Goal: Task Accomplishment & Management: Complete application form

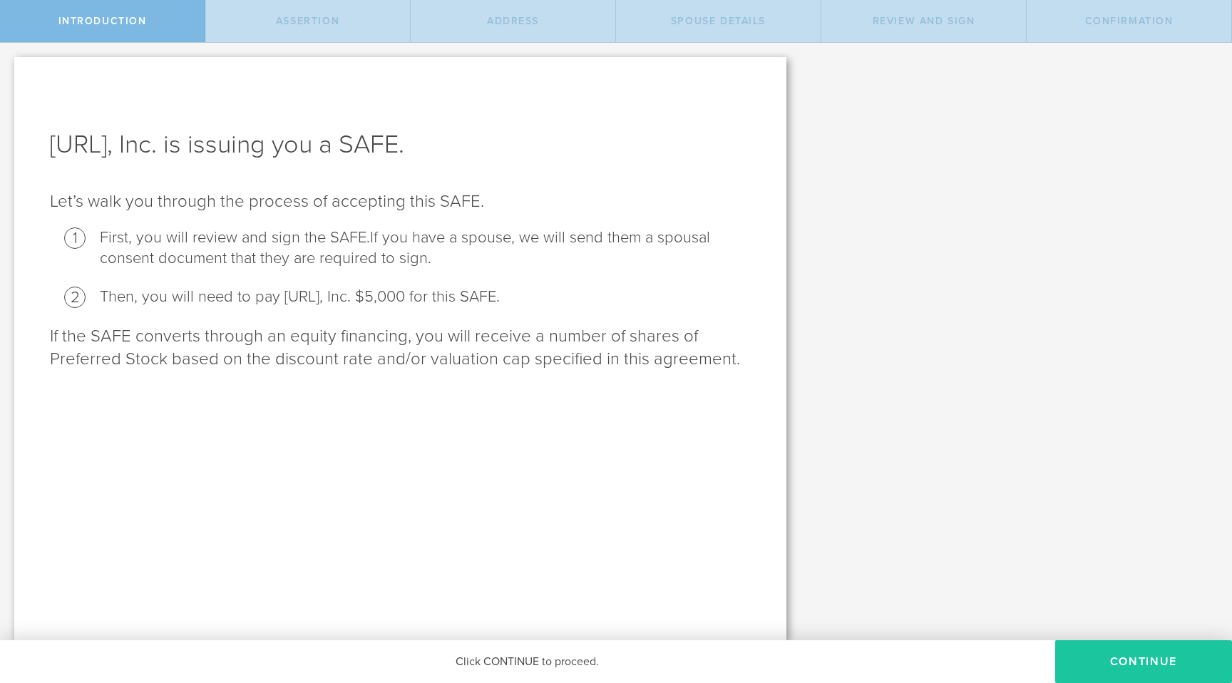
click at [1160, 666] on button "Continue" at bounding box center [1143, 661] width 177 height 43
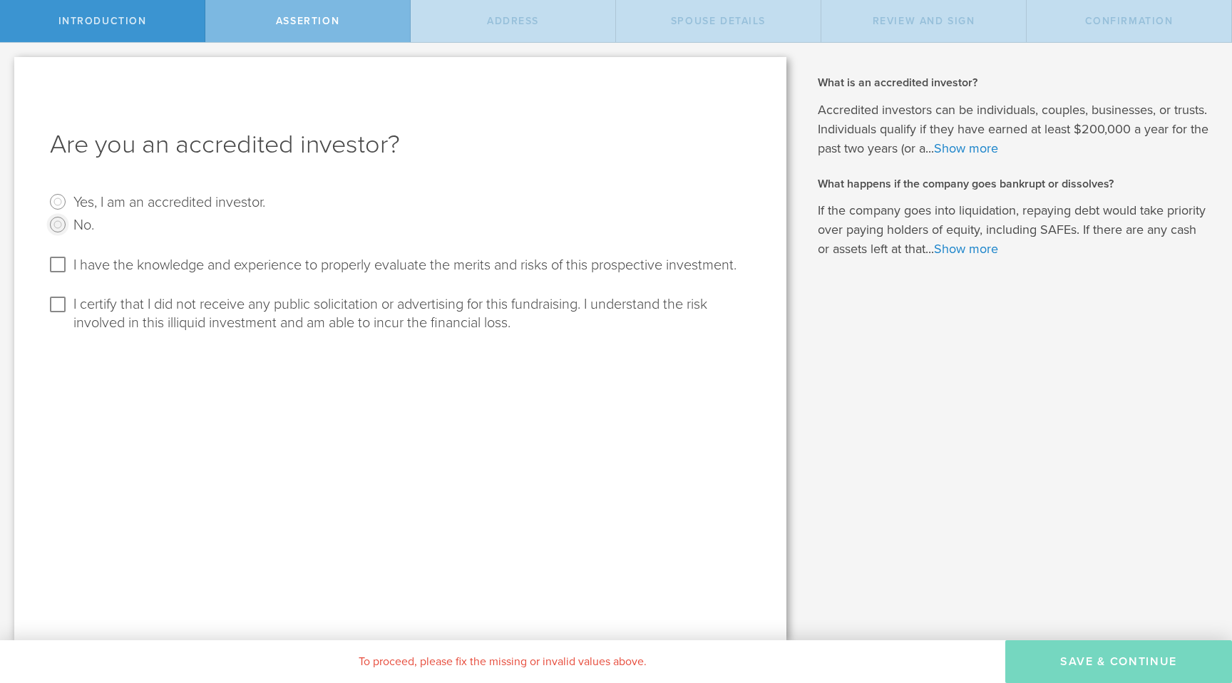
drag, startPoint x: 59, startPoint y: 225, endPoint x: 64, endPoint y: 218, distance: 8.1
click at [64, 218] on input "No." at bounding box center [57, 224] width 23 height 23
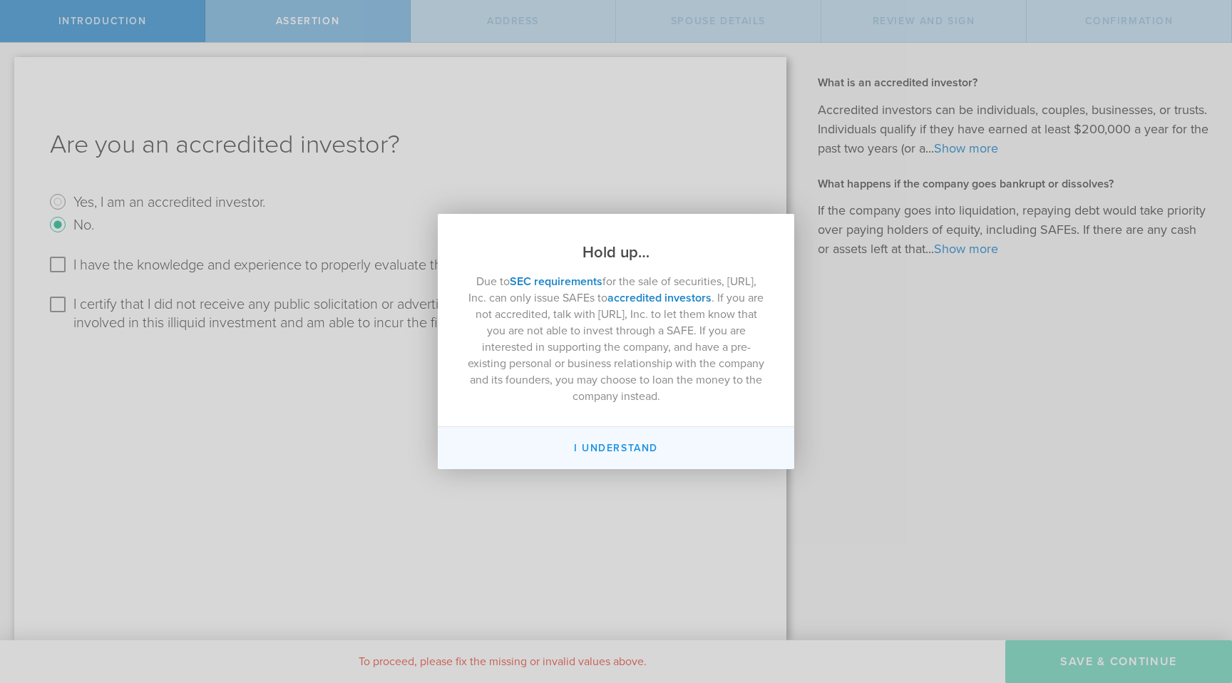
click at [590, 451] on button "I Understand" at bounding box center [616, 448] width 356 height 42
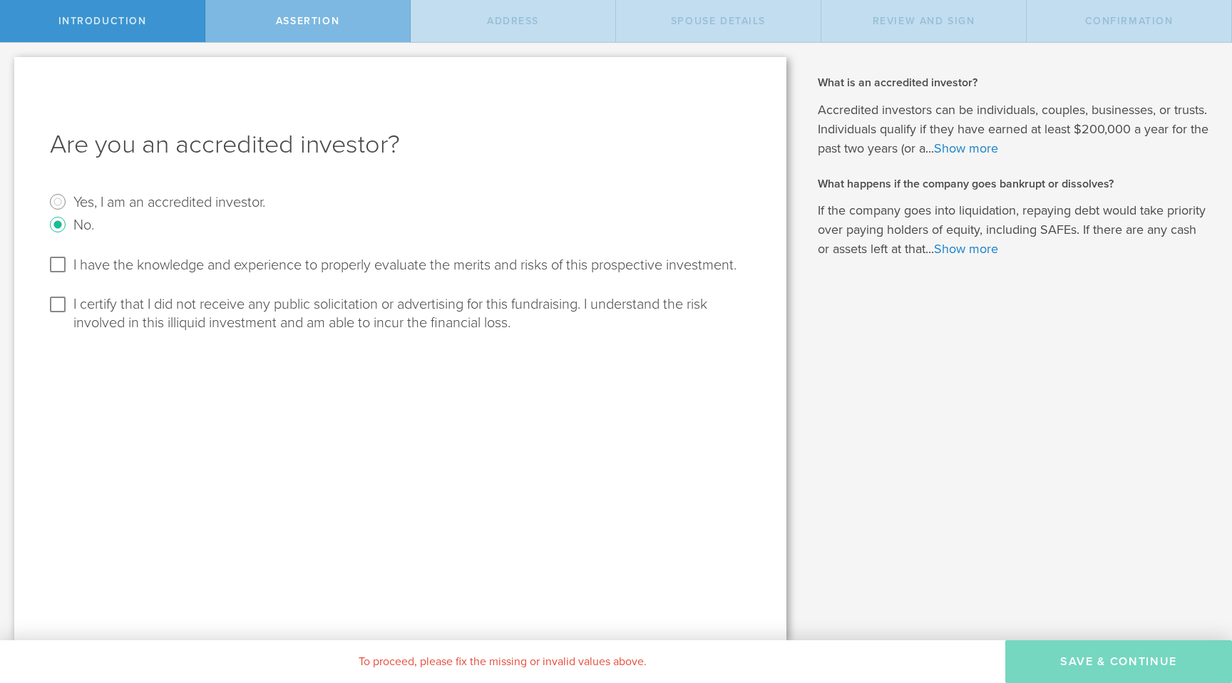
radio input "false"
click at [63, 204] on input "Yes, I am an accredited investor." at bounding box center [57, 201] width 23 height 23
radio input "true"
click at [62, 262] on input "I have the knowledge and experience to properly evaluate the merits and risks o…" at bounding box center [57, 264] width 23 height 23
checkbox input "true"
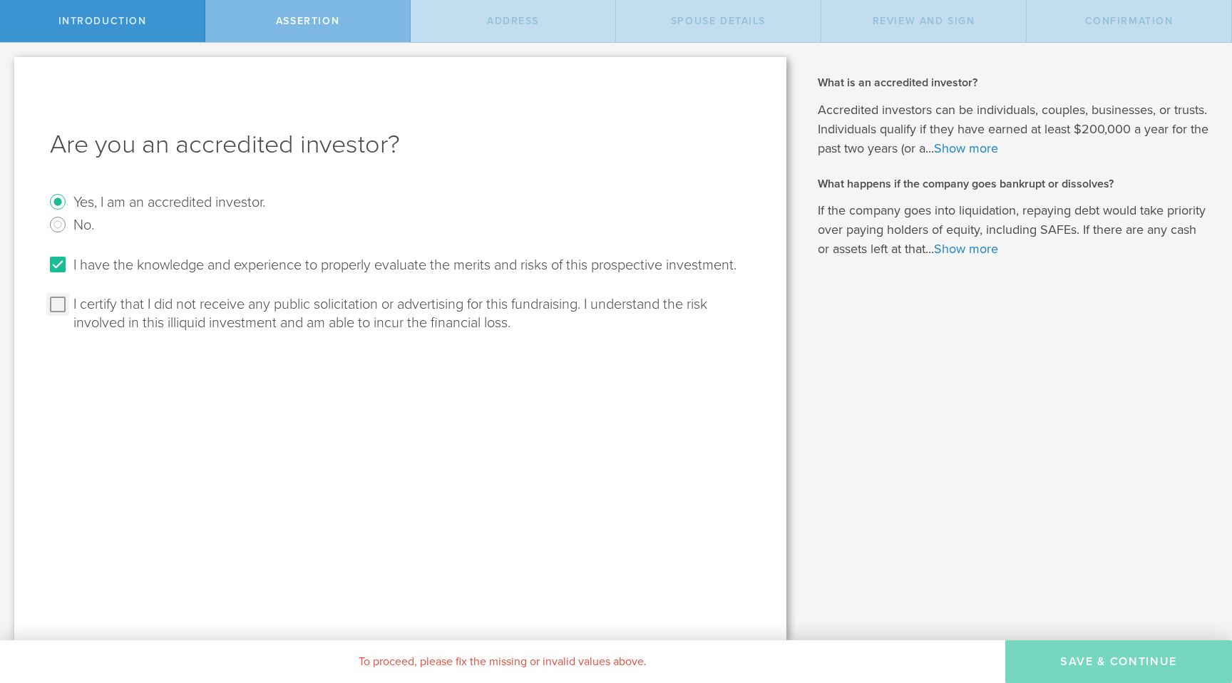
click at [58, 299] on input "I certify that I did not receive any public solicitation or advertising for thi…" at bounding box center [57, 304] width 23 height 23
checkbox input "true"
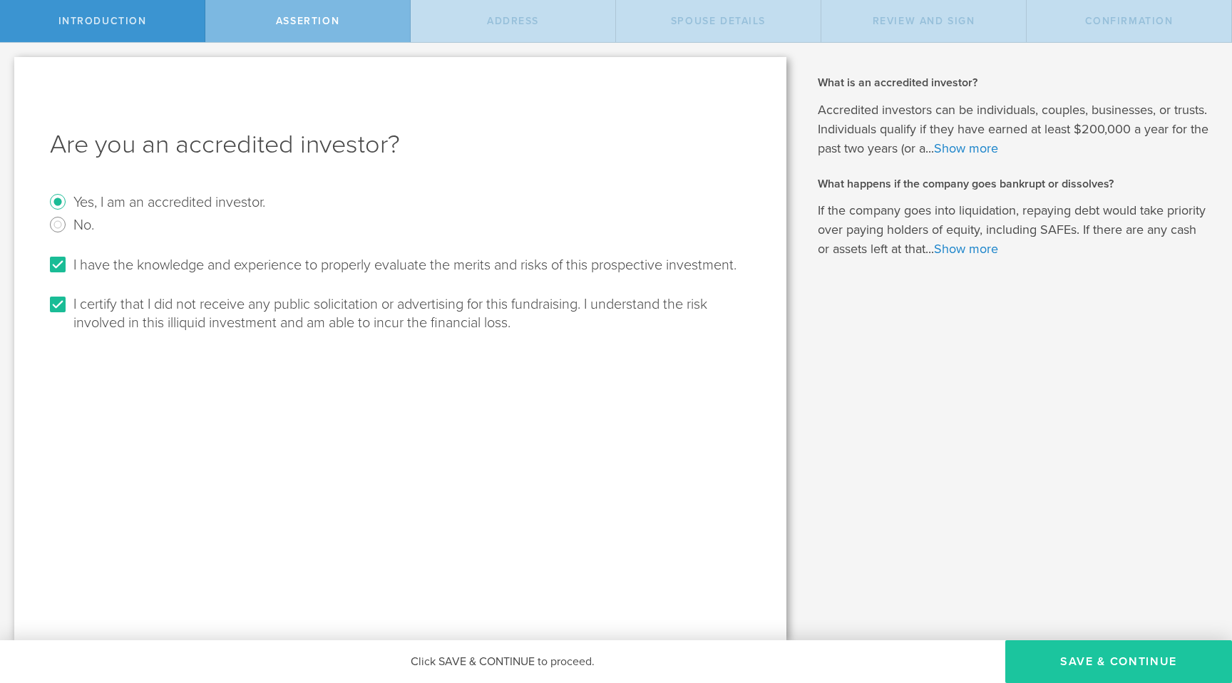
click at [1114, 658] on button "Save & Continue" at bounding box center [1118, 661] width 227 height 43
select select "string:[GEOGRAPHIC_DATA]"
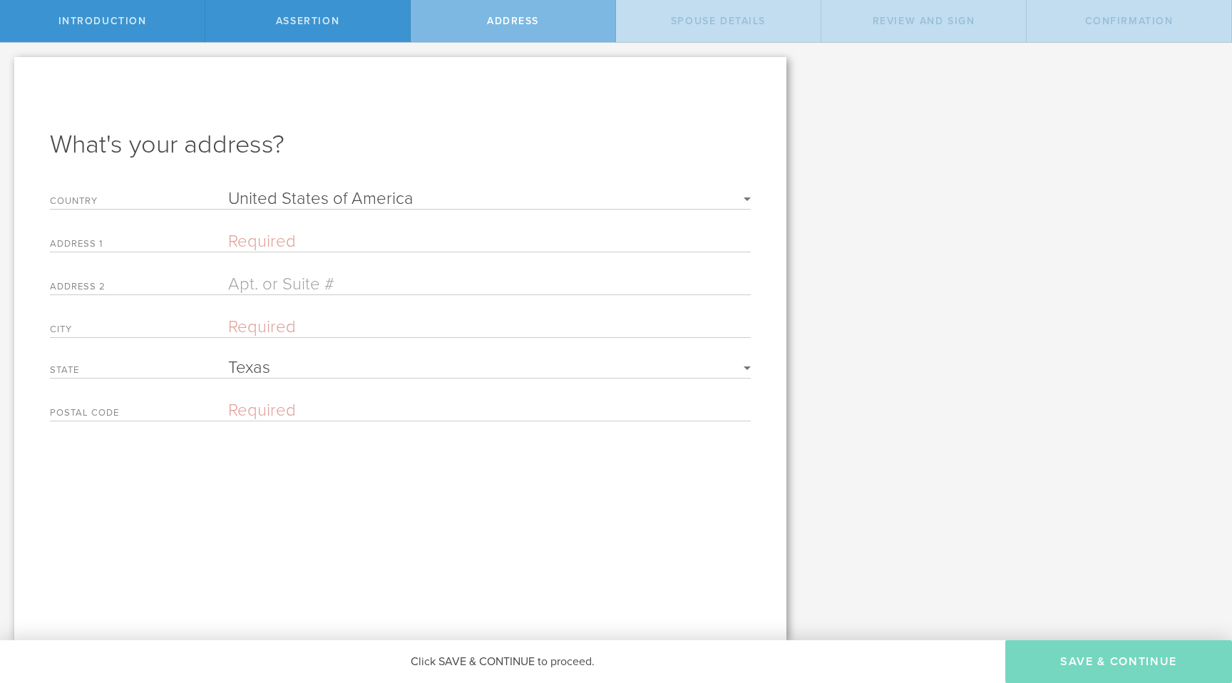
click at [419, 238] on input "text" at bounding box center [489, 241] width 522 height 21
type input "[STREET_ADDRESS]"
type input "Austin"
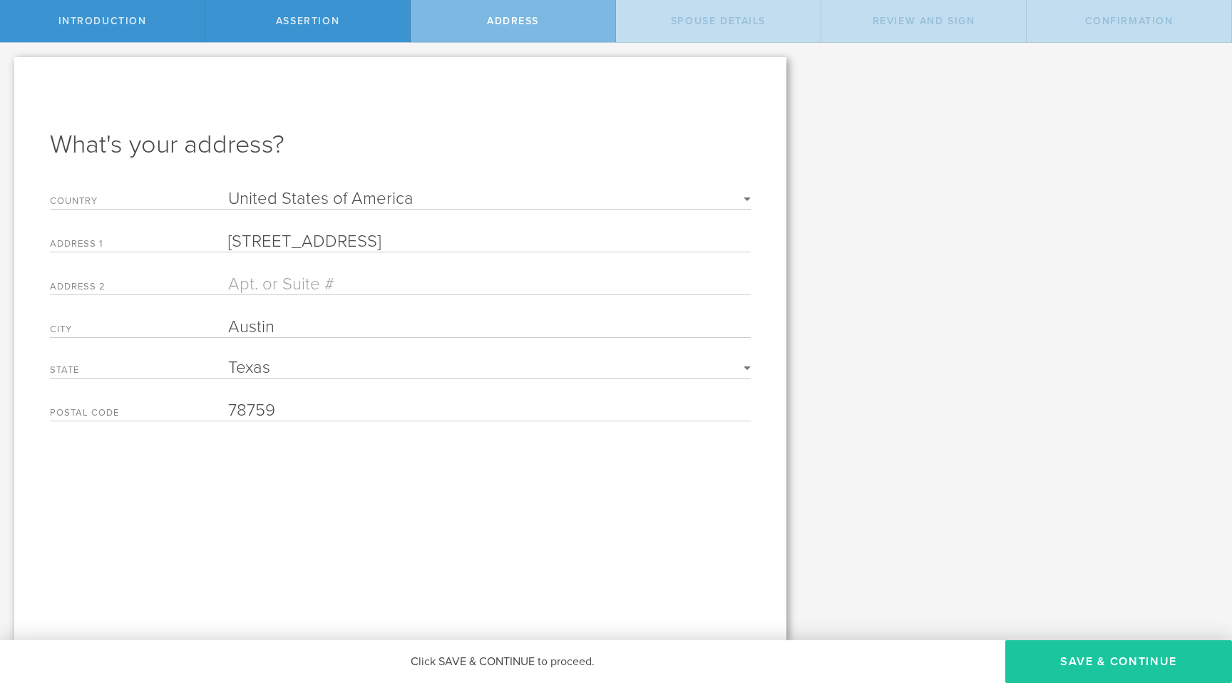
type input "78759"
click at [1107, 651] on button "Save & Continue" at bounding box center [1118, 661] width 227 height 43
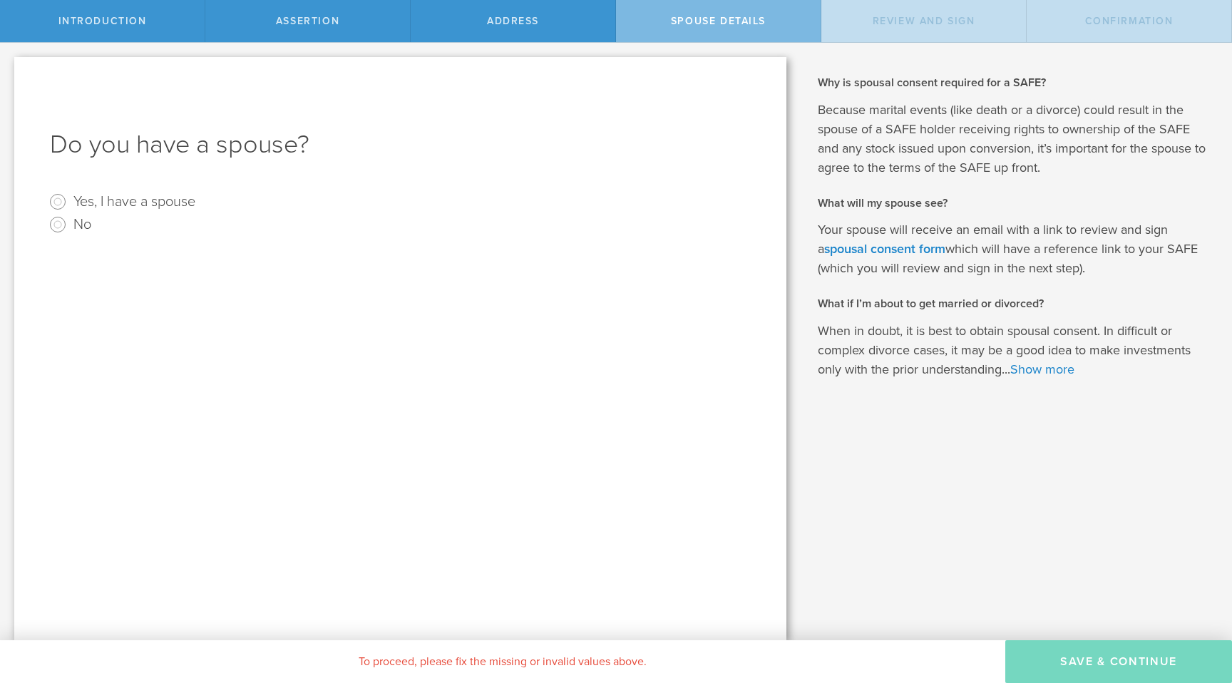
click at [119, 202] on label "Yes, I have a spouse" at bounding box center [134, 200] width 122 height 21
click at [69, 202] on input "Yes, I have a spouse" at bounding box center [57, 201] width 23 height 23
radio input "true"
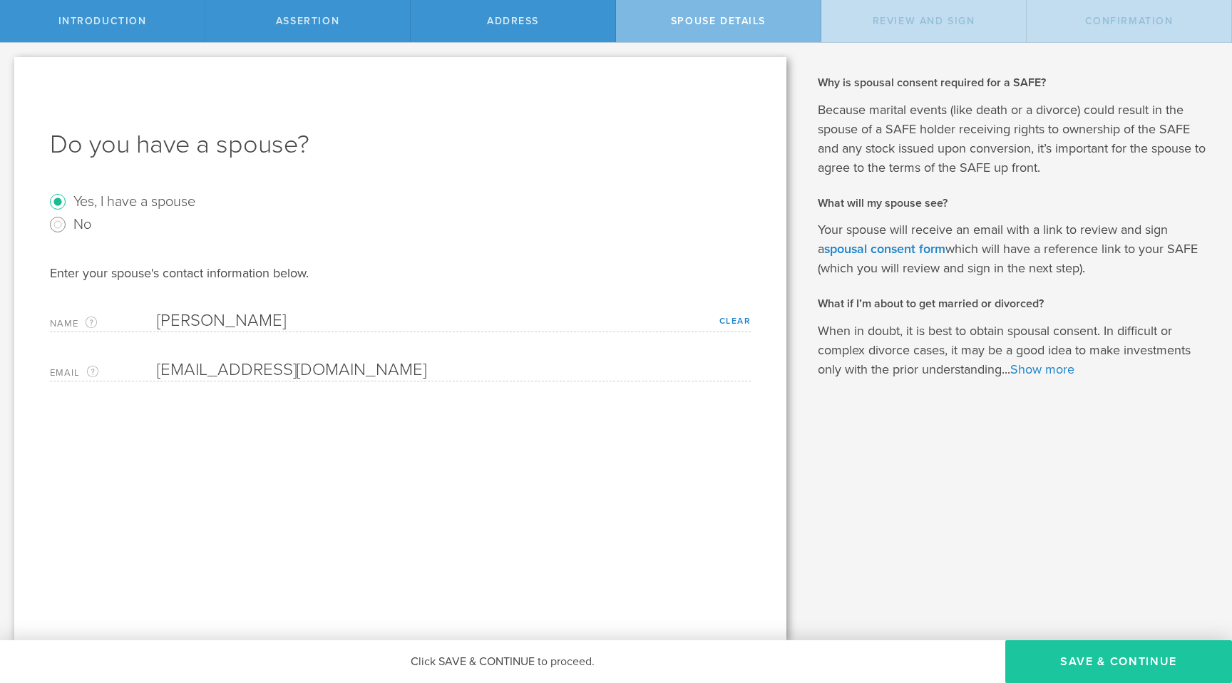
click at [1104, 659] on button "Save & Continue" at bounding box center [1118, 661] width 227 height 43
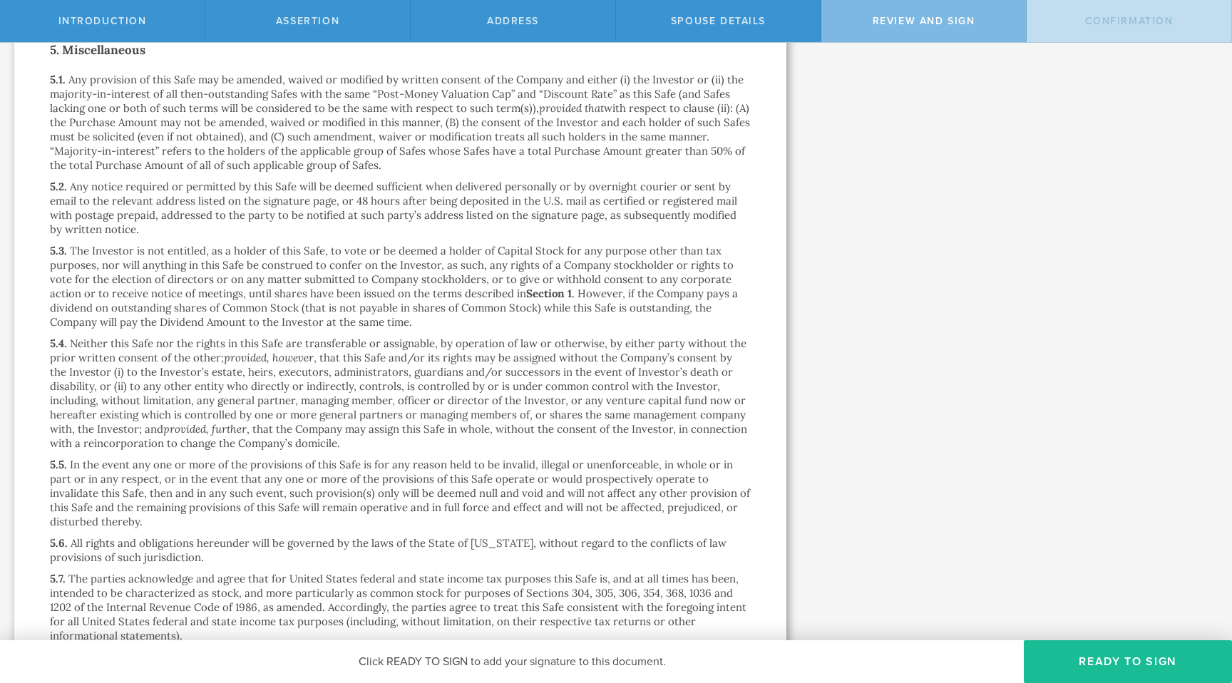
scroll to position [3388, 0]
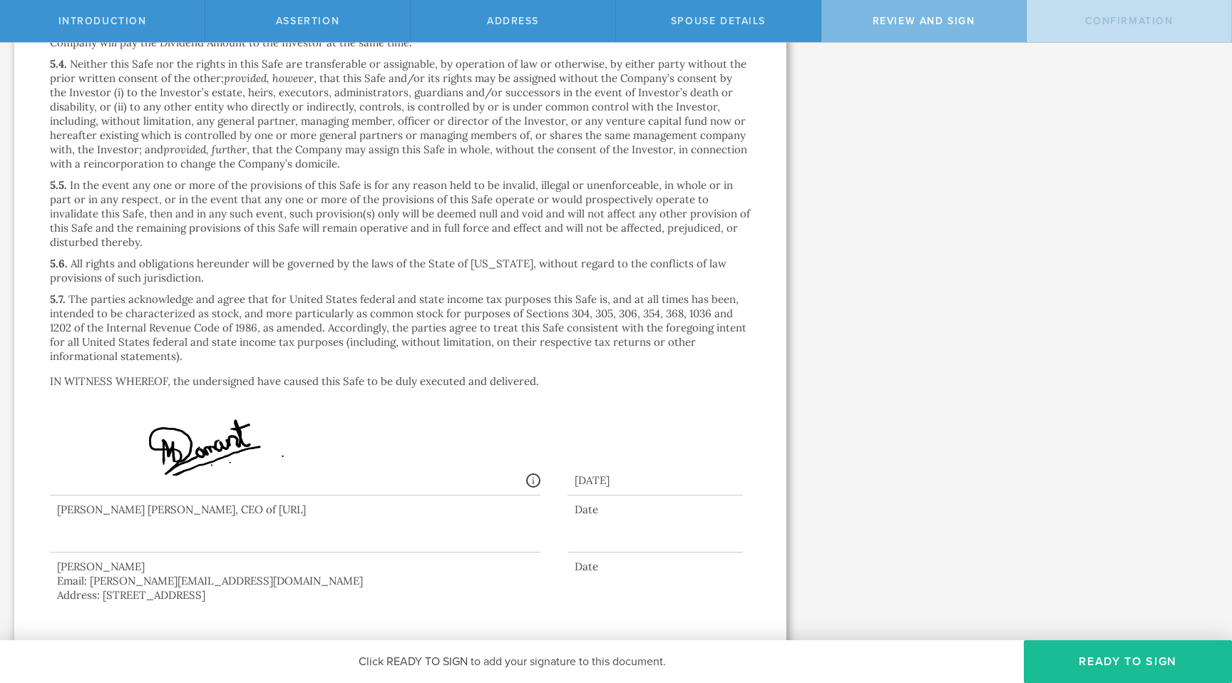
click at [160, 519] on div at bounding box center [295, 523] width 490 height 57
drag, startPoint x: 155, startPoint y: 518, endPoint x: 163, endPoint y: 502, distance: 17.9
click at [163, 502] on div at bounding box center [295, 523] width 490 height 57
click at [1095, 661] on button "Ready to Sign" at bounding box center [1128, 661] width 208 height 43
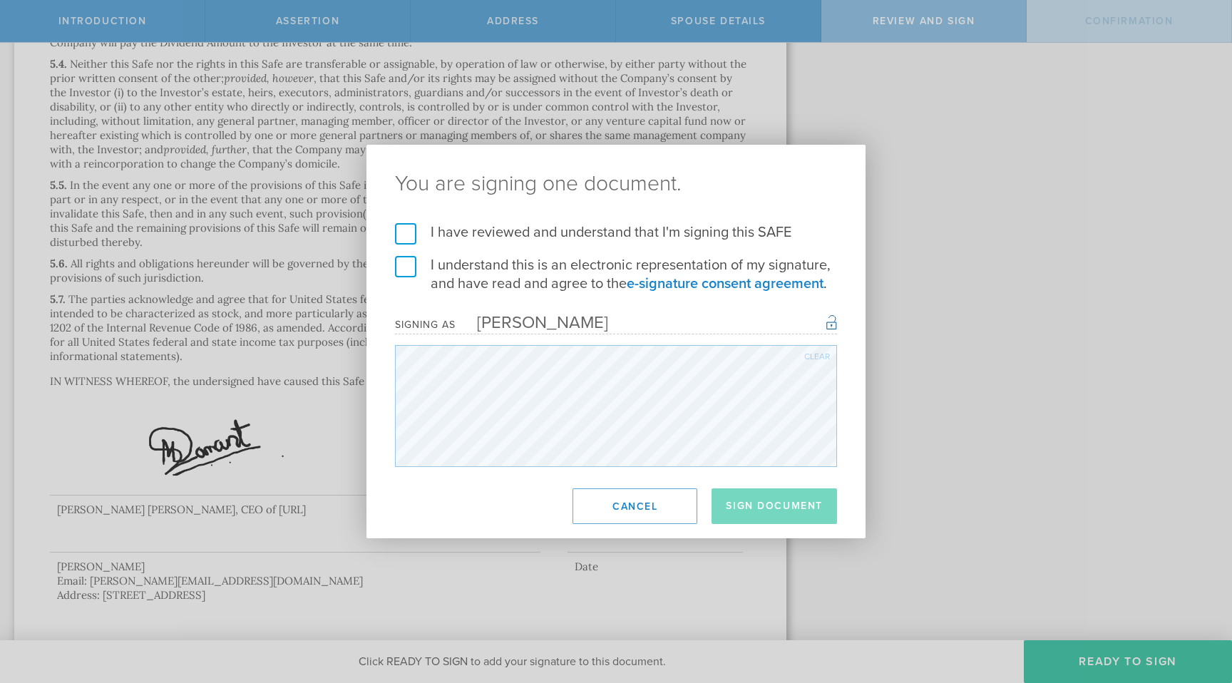
click at [403, 232] on label "I have reviewed and understand that I'm signing this SAFE" at bounding box center [616, 232] width 442 height 19
click at [0, 0] on input "I have reviewed and understand that I'm signing this SAFE" at bounding box center [0, 0] width 0 height 0
click at [406, 265] on label "I understand this is an electronic representation of my signature, and have rea…" at bounding box center [616, 274] width 442 height 37
click at [0, 0] on input "I understand this is an electronic representation of my signature, and have rea…" at bounding box center [0, 0] width 0 height 0
drag, startPoint x: 800, startPoint y: 512, endPoint x: 634, endPoint y: 502, distance: 166.4
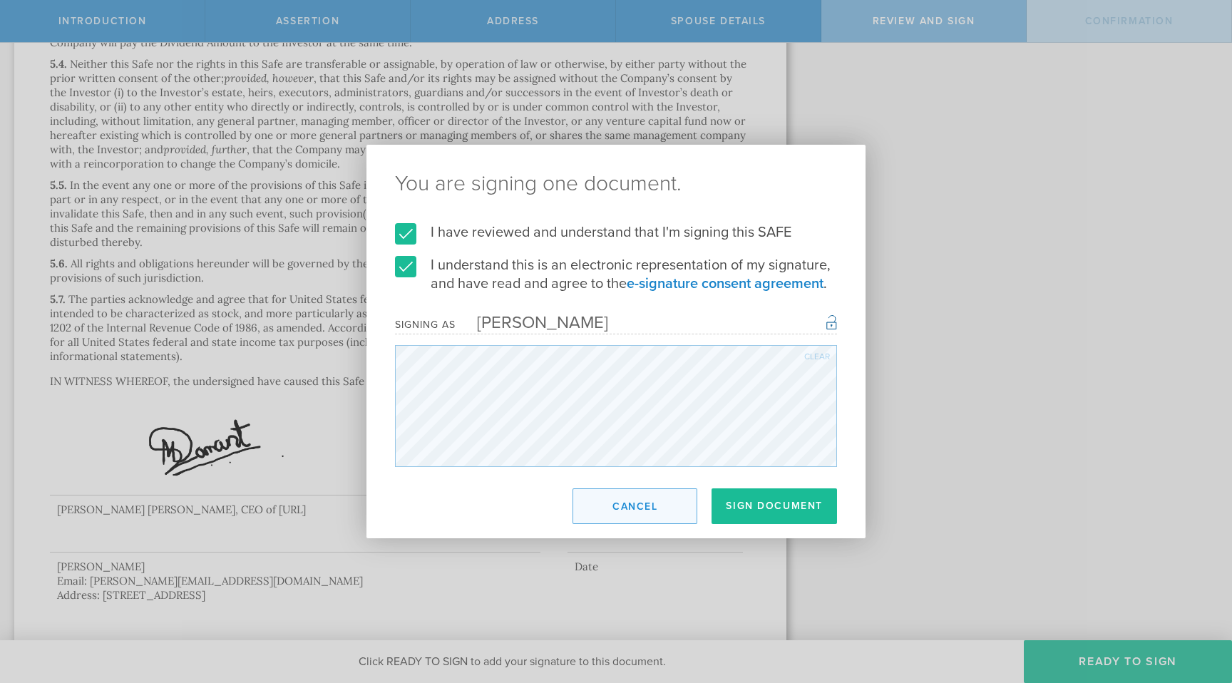
click at [635, 504] on footer "Sign Document Cancel" at bounding box center [615, 506] width 499 height 64
click at [634, 502] on button "Cancel" at bounding box center [634, 506] width 125 height 36
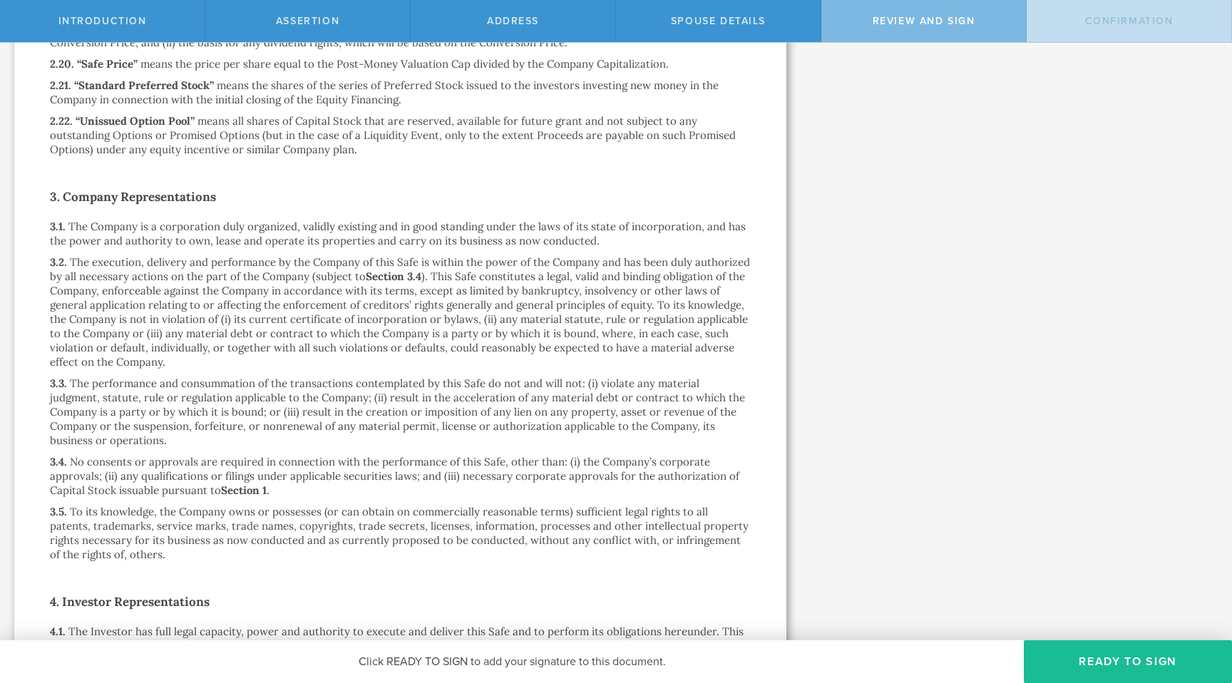
scroll to position [2289, 0]
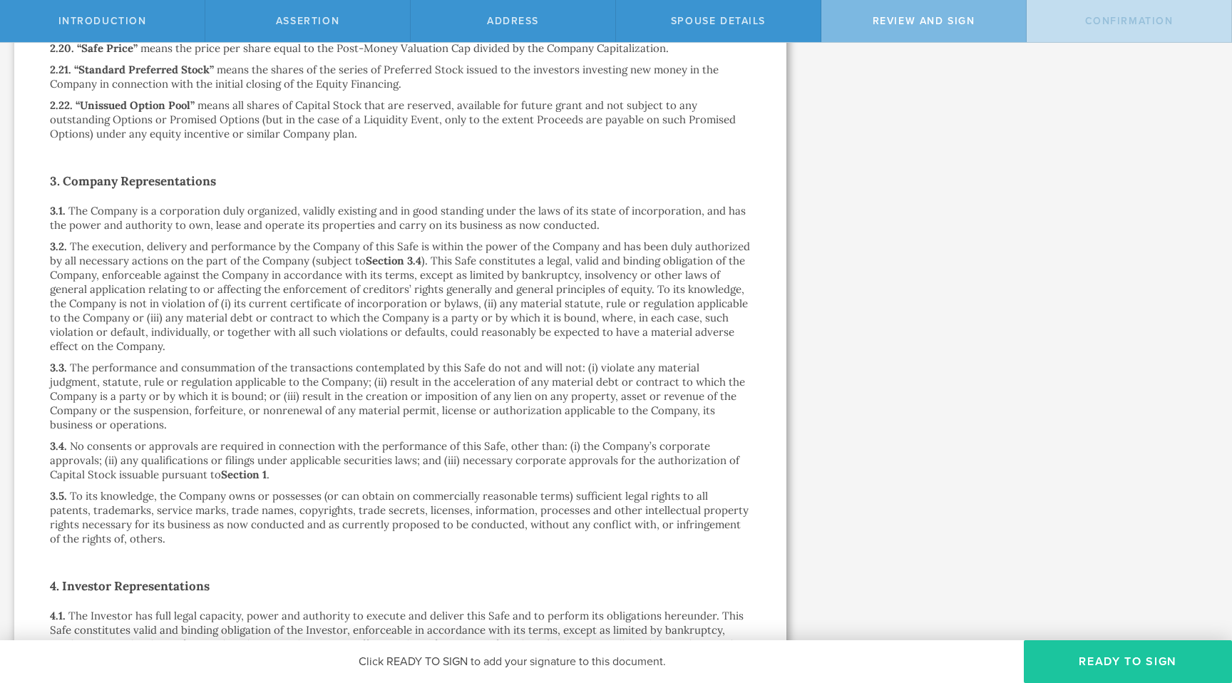
click at [1092, 659] on button "Ready to Sign" at bounding box center [1128, 661] width 208 height 43
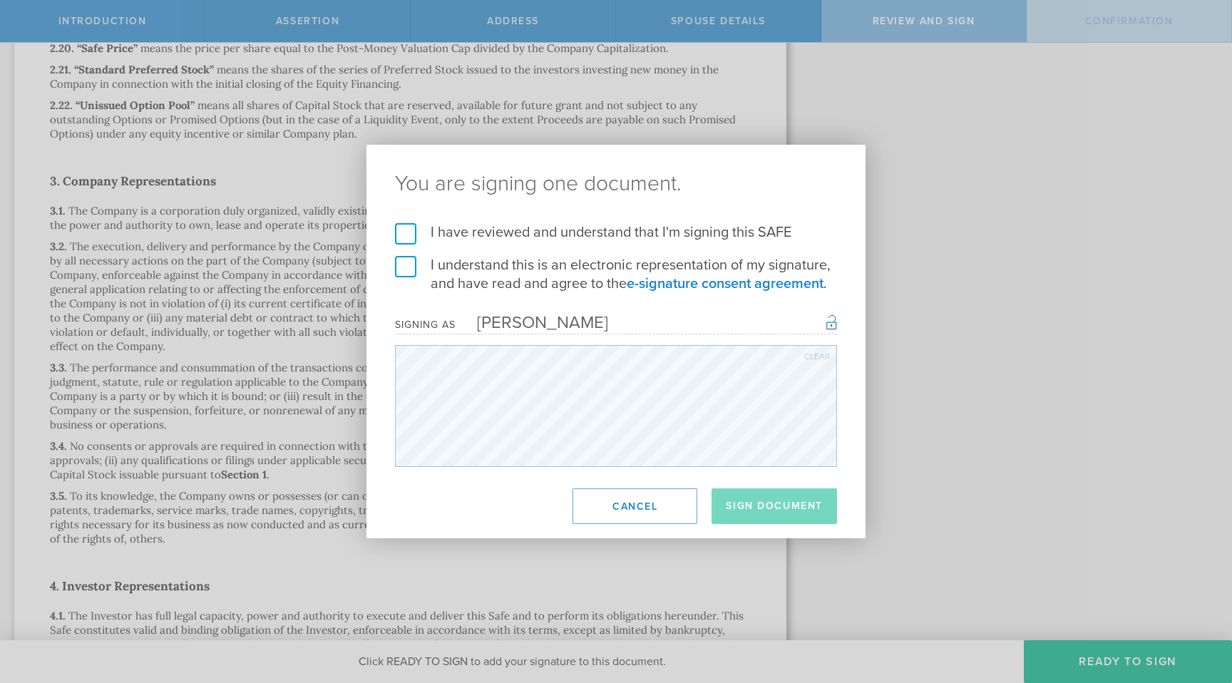
click at [410, 225] on label "I have reviewed and understand that I'm signing this SAFE" at bounding box center [616, 232] width 442 height 19
click at [0, 0] on input "I have reviewed and understand that I'm signing this SAFE" at bounding box center [0, 0] width 0 height 0
click at [407, 264] on label "I understand this is an electronic representation of my signature, and have rea…" at bounding box center [616, 274] width 442 height 37
click at [0, 0] on input "I understand this is an electronic representation of my signature, and have rea…" at bounding box center [0, 0] width 0 height 0
click at [814, 515] on button "Sign Document" at bounding box center [773, 506] width 125 height 36
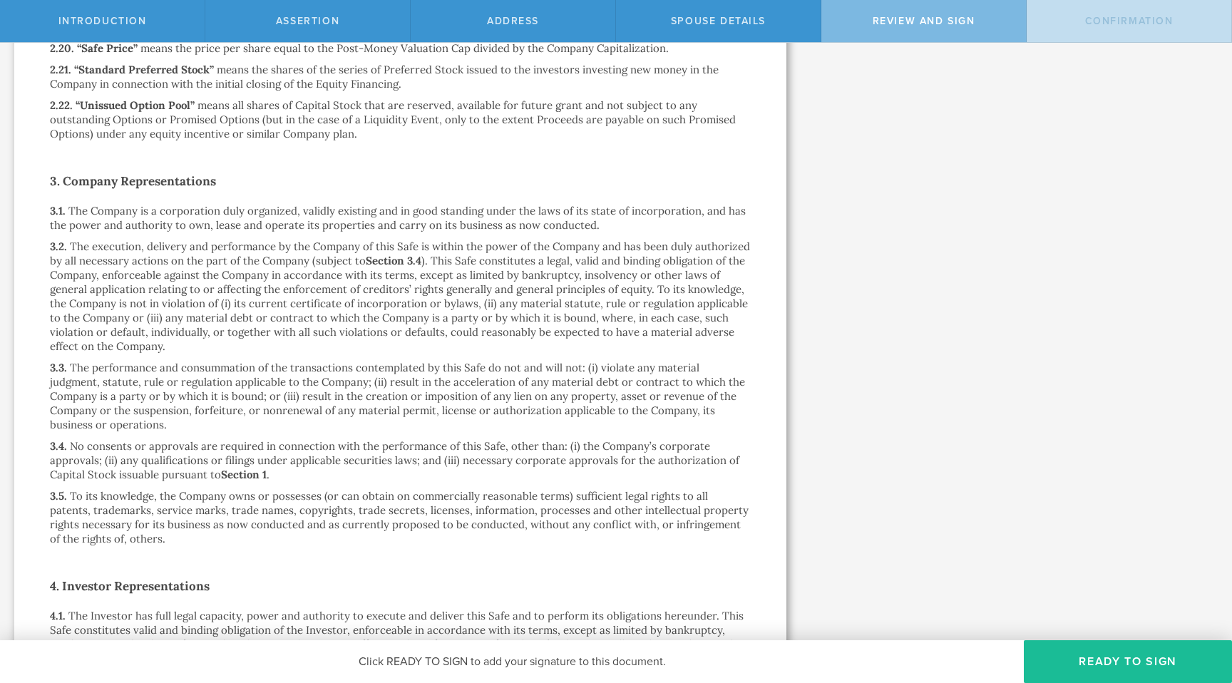
scroll to position [0, 0]
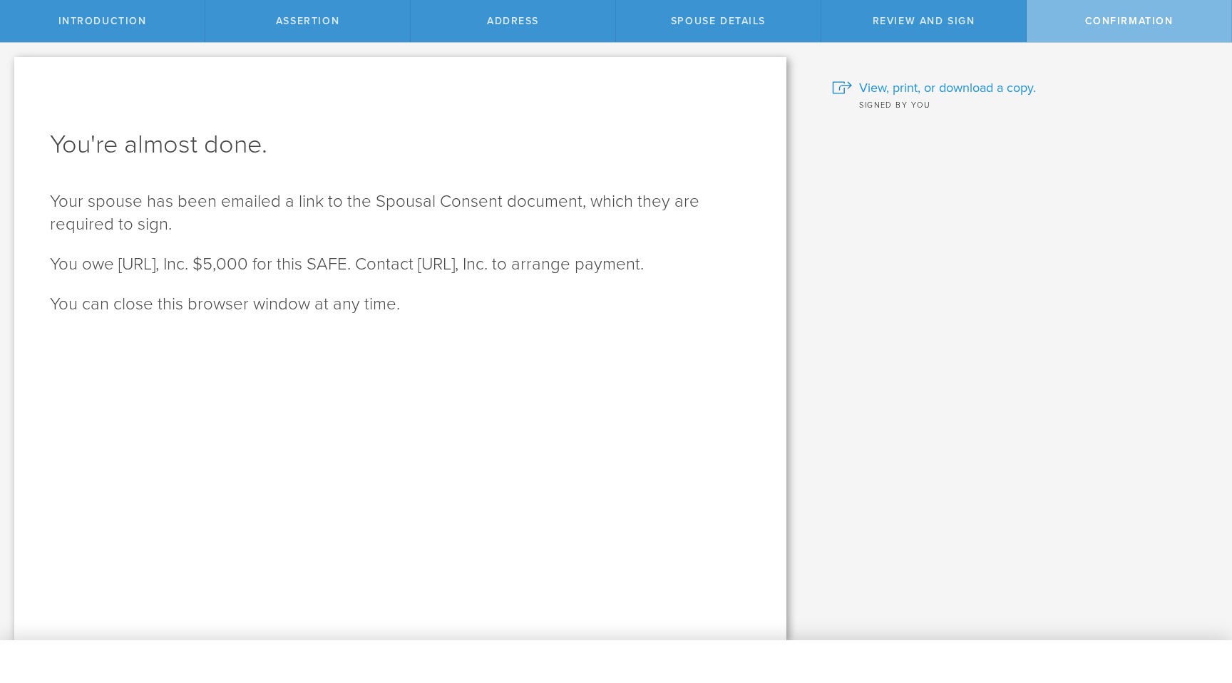
click at [912, 83] on span "View, print, or download a copy." at bounding box center [947, 87] width 177 height 19
